Goal: Task Accomplishment & Management: Manage account settings

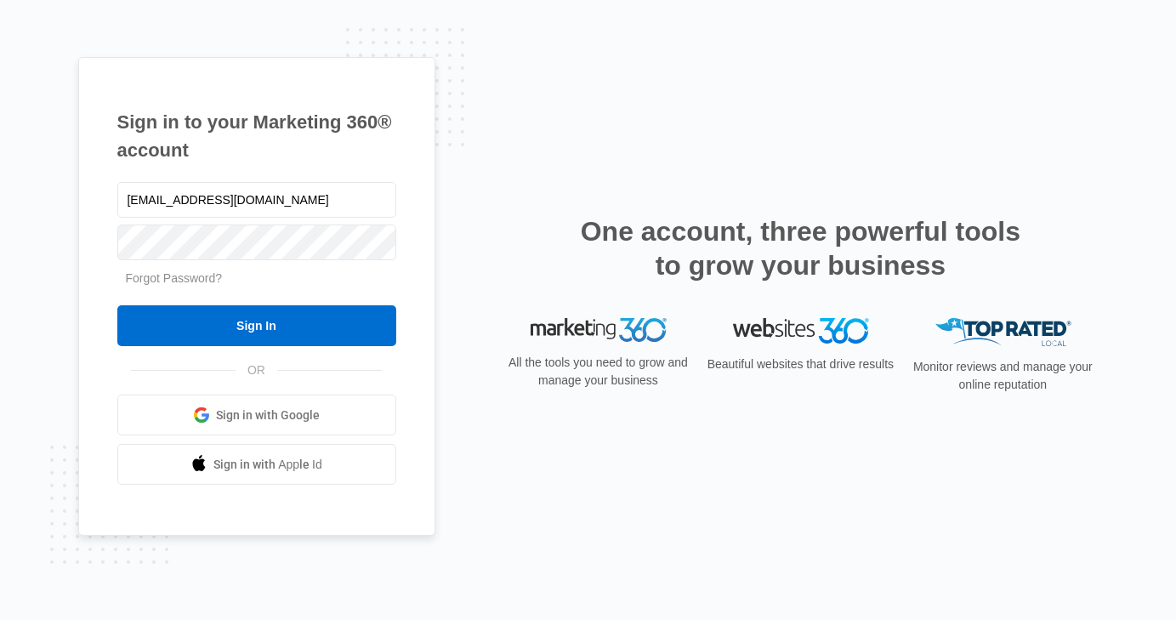
type input "[EMAIL_ADDRESS][DOMAIN_NAME]"
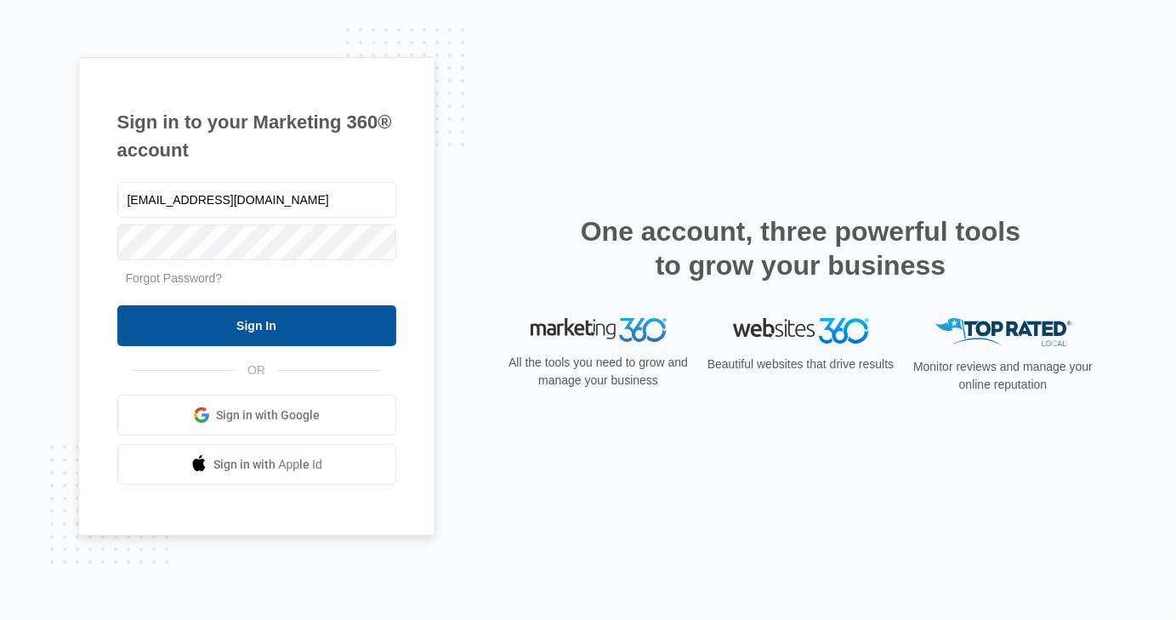
click at [300, 333] on input "Sign In" at bounding box center [256, 325] width 279 height 41
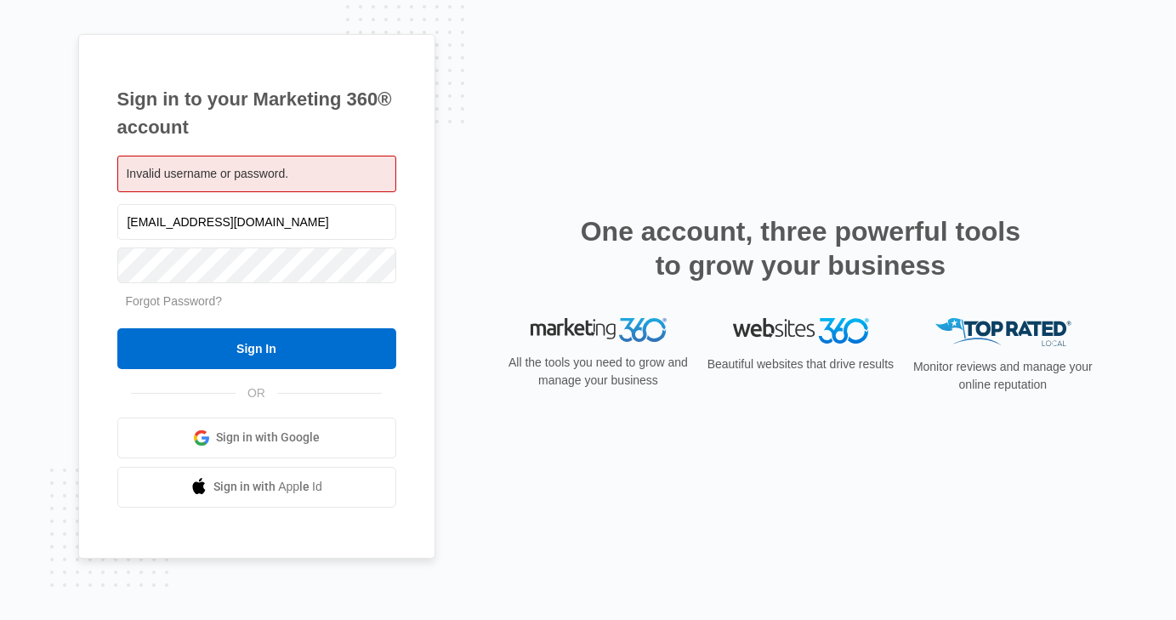
click at [269, 182] on div "Invalid username or password." at bounding box center [256, 174] width 279 height 37
